Goal: Check status: Check status

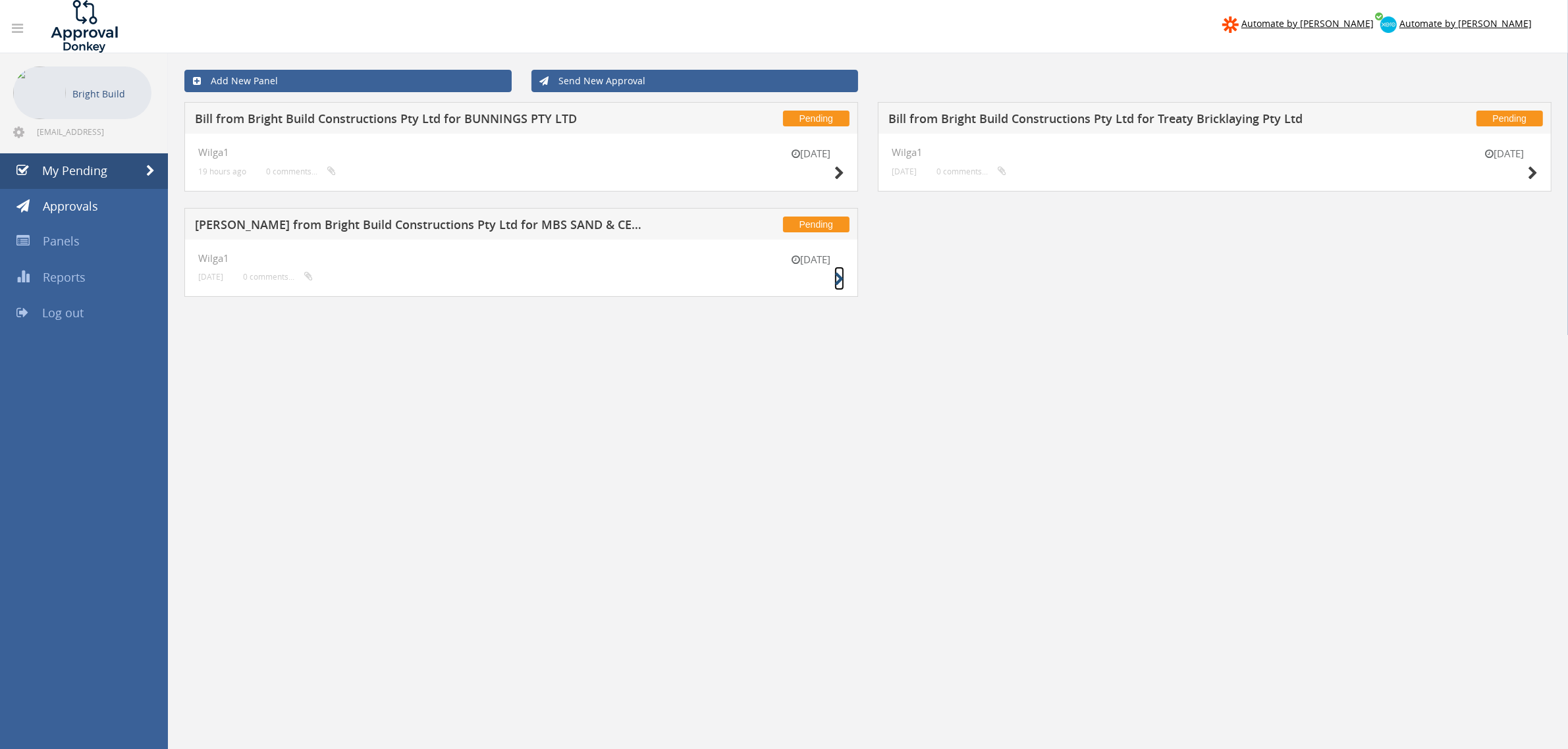
click at [839, 279] on icon at bounding box center [839, 279] width 10 height 14
click at [1532, 168] on icon at bounding box center [1532, 174] width 10 height 14
click at [844, 167] on icon at bounding box center [839, 174] width 10 height 14
click at [633, 484] on div "Add New Panel Send New Approval Pending Bill from Bright Build Constructions Pt…" at bounding box center [867, 427] width 1400 height 749
click at [53, 195] on link "Approvals" at bounding box center [84, 206] width 168 height 35
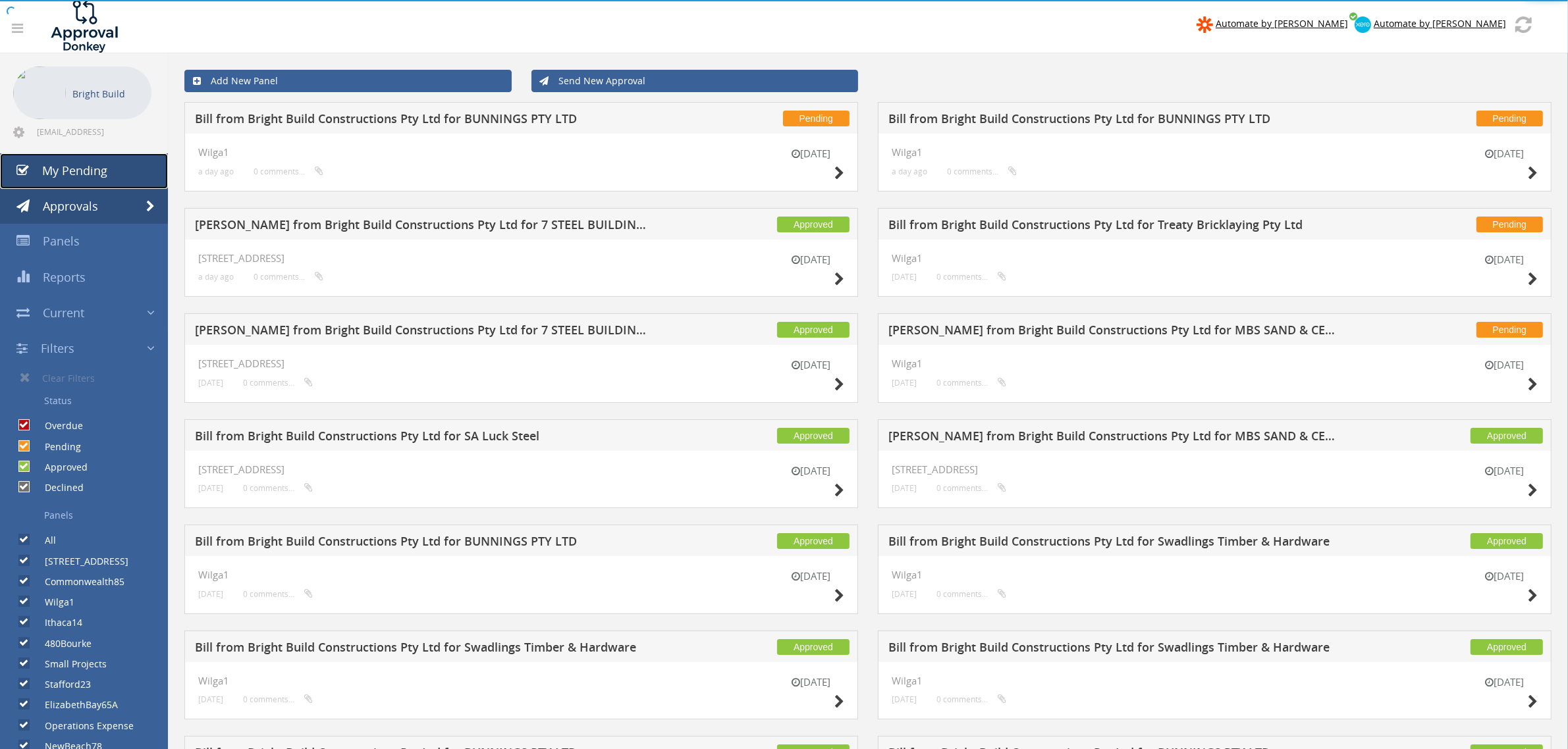
click at [21, 164] on icon at bounding box center [23, 170] width 13 height 13
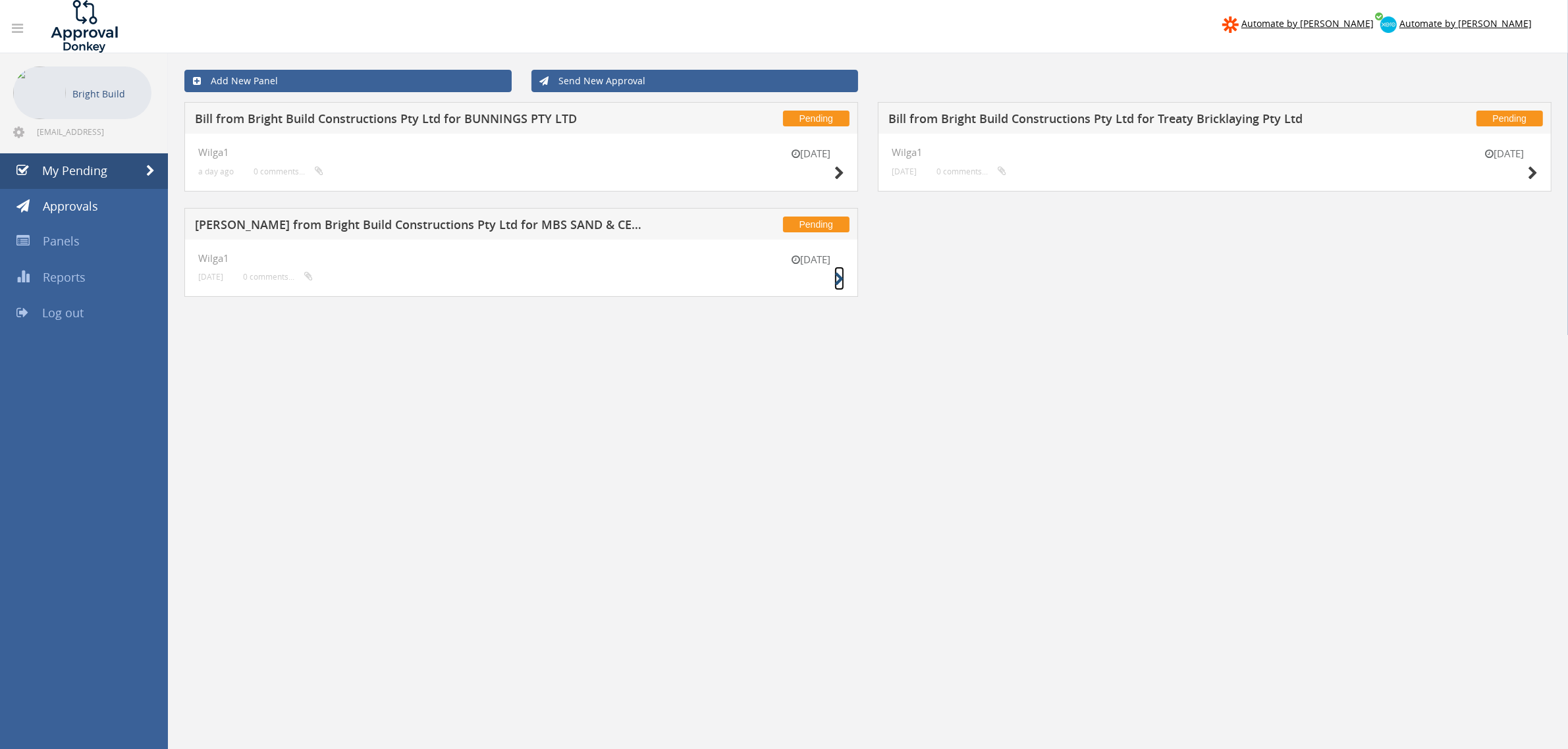
click at [838, 276] on icon at bounding box center [839, 279] width 10 height 14
